Goal: Obtain resource: Download file/media

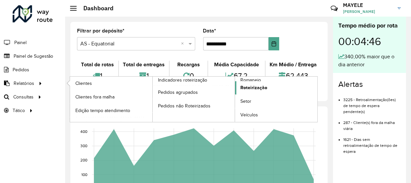
click at [276, 89] on link "Roteirização" at bounding box center [276, 87] width 82 height 13
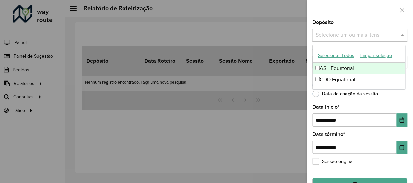
click at [394, 31] on div "Selecione um ou mais itens" at bounding box center [359, 35] width 95 height 13
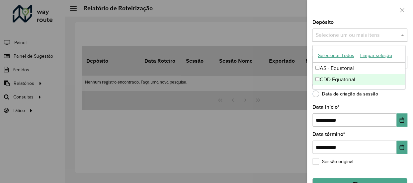
click at [349, 81] on div "CDD Equatorial" at bounding box center [358, 79] width 93 height 11
click at [390, 103] on div "**********" at bounding box center [359, 101] width 105 height 163
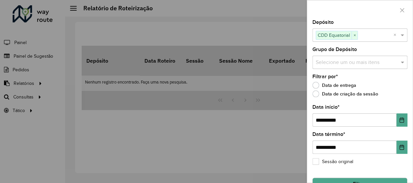
click at [398, 178] on button "Filtrar" at bounding box center [359, 184] width 95 height 13
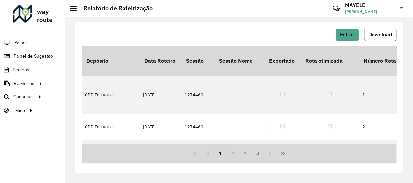
click at [376, 37] on span "Download" at bounding box center [380, 35] width 24 height 6
